Goal: Information Seeking & Learning: Learn about a topic

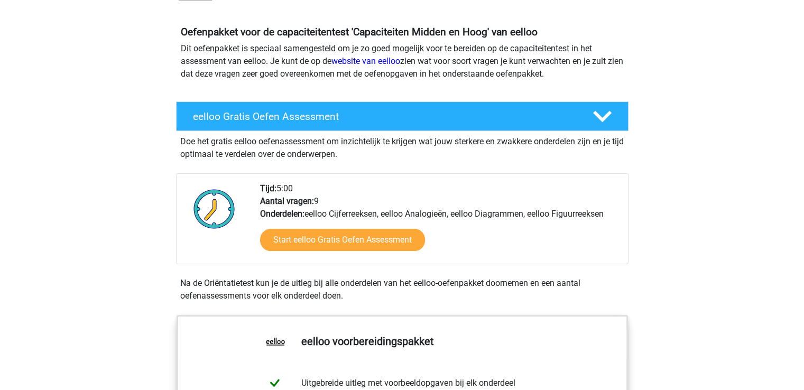
scroll to position [159, 0]
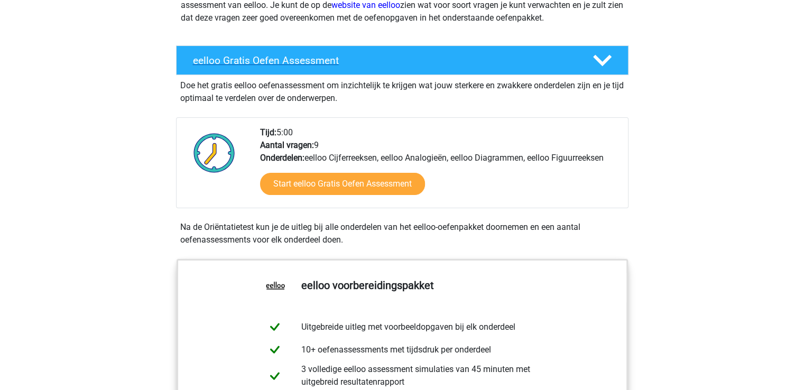
click at [419, 61] on h4 "eelloo Gratis Oefen Assessment" at bounding box center [384, 60] width 383 height 12
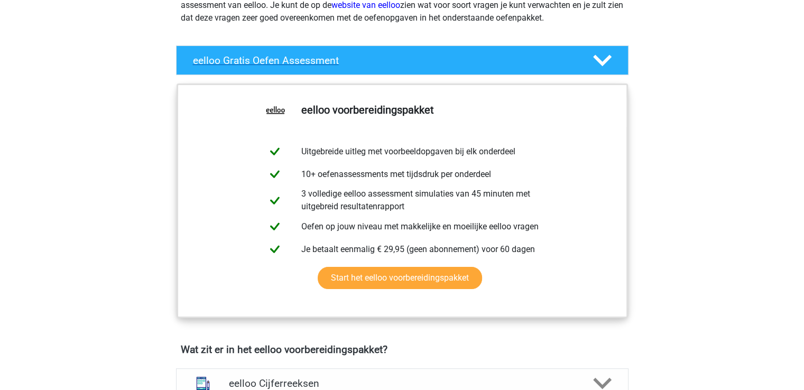
click at [419, 61] on h4 "eelloo Gratis Oefen Assessment" at bounding box center [384, 60] width 383 height 12
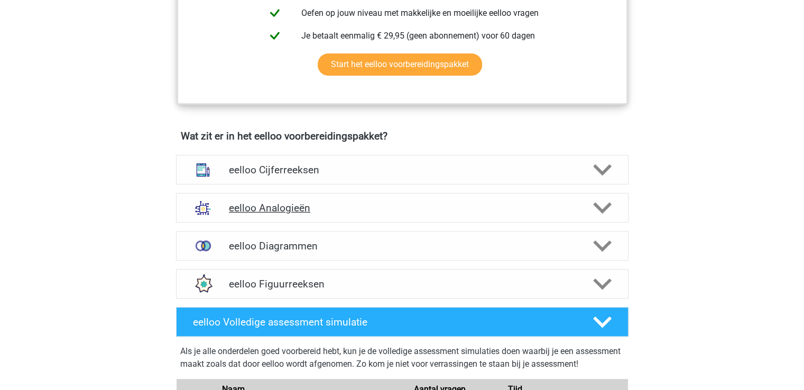
scroll to position [581, 0]
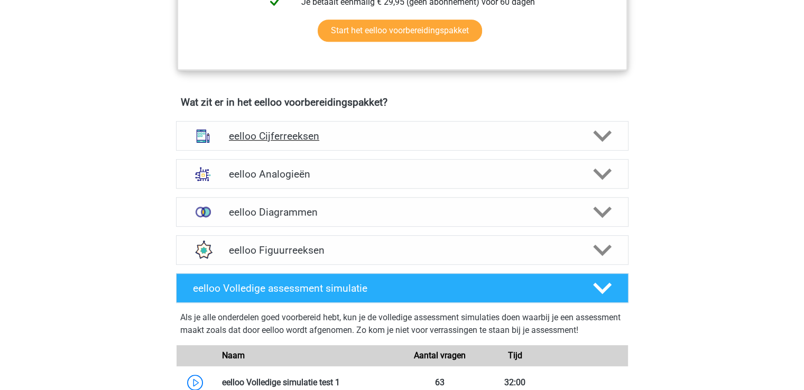
click at [338, 134] on div "eelloo Cijferreeksen" at bounding box center [402, 136] width 452 height 30
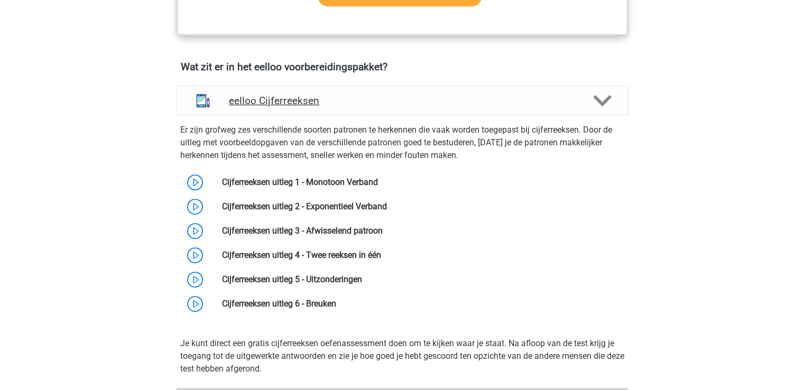
scroll to position [687, 0]
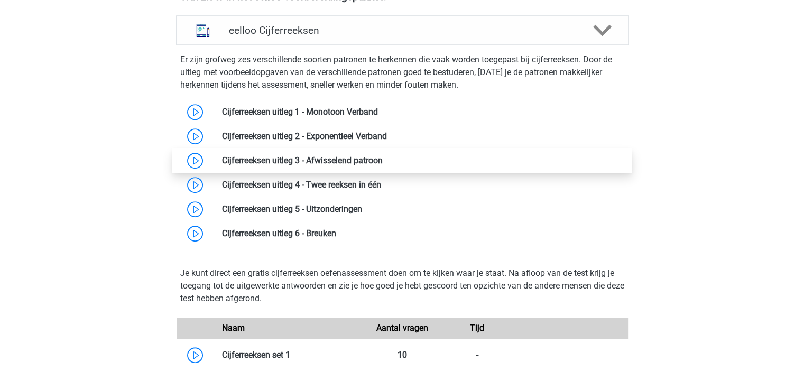
click at [383, 165] on link at bounding box center [383, 160] width 0 height 10
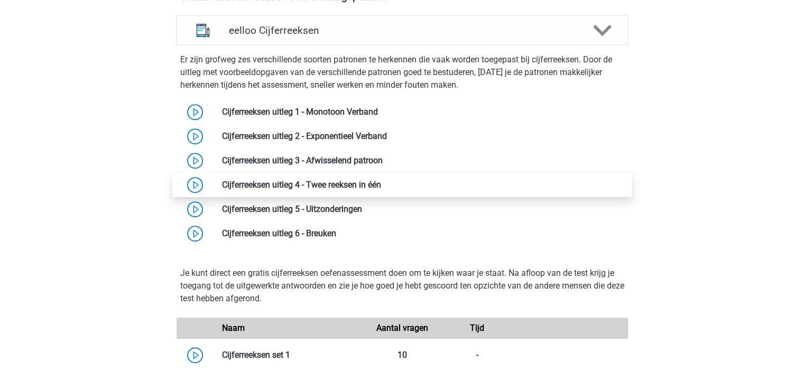
click at [381, 187] on link at bounding box center [381, 185] width 0 height 10
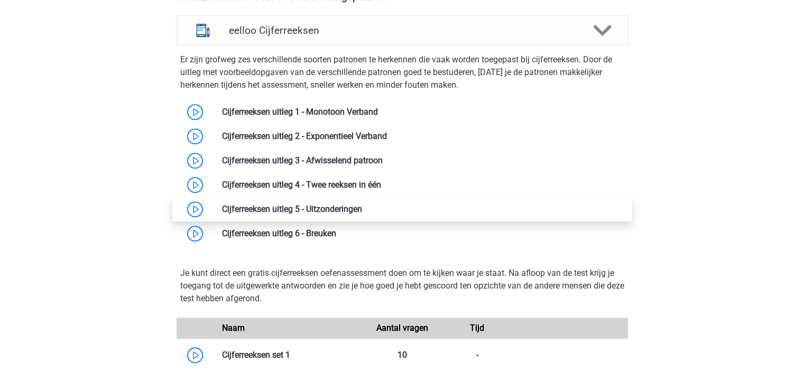
click at [362, 213] on link at bounding box center [362, 209] width 0 height 10
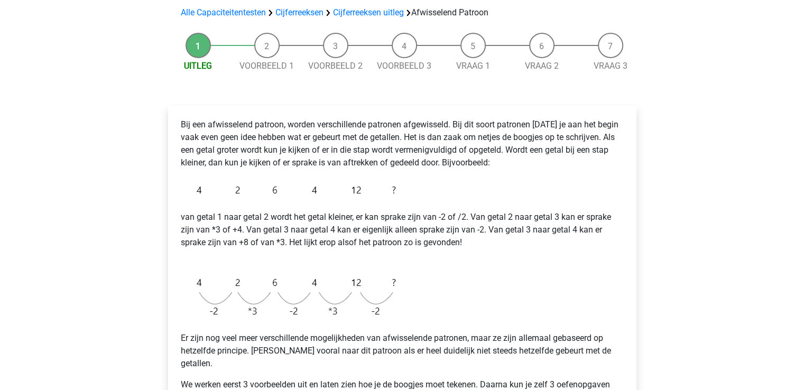
scroll to position [159, 0]
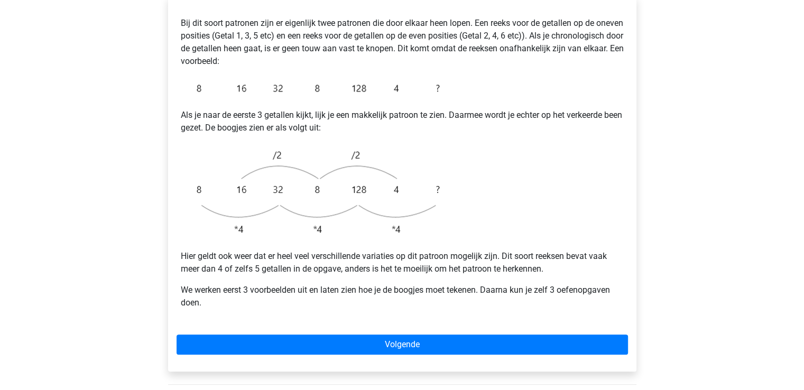
scroll to position [159, 0]
